Goal: Find specific page/section: Find specific page/section

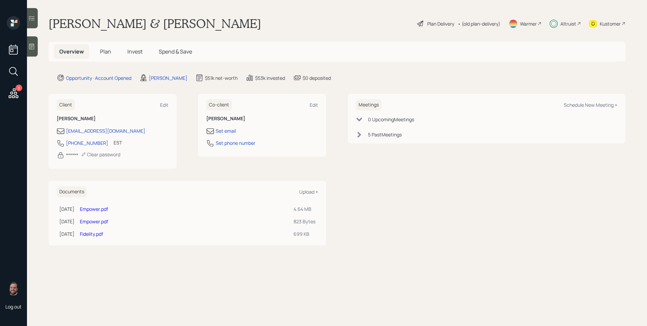
click at [563, 24] on div "Altruist" at bounding box center [569, 23] width 16 height 7
